Goal: Complete application form

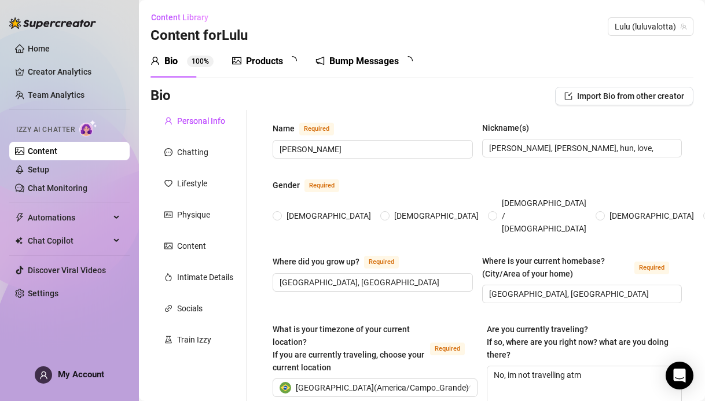
radio input "true"
type input "November 10th, 1997"
